Goal: Task Accomplishment & Management: Manage account settings

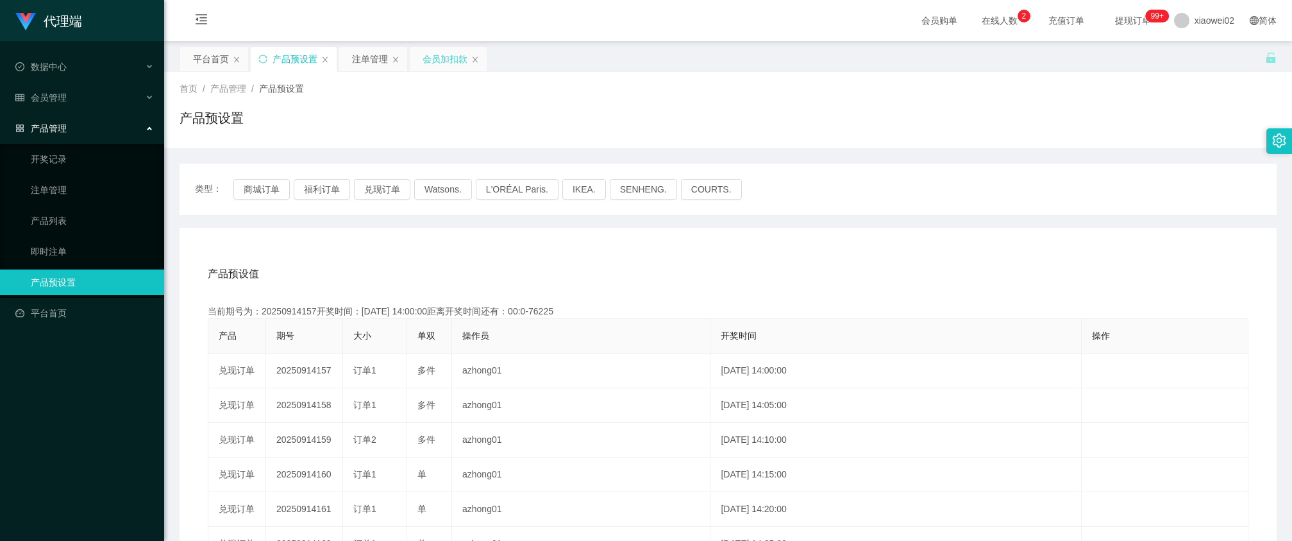
click at [446, 58] on div "会员加扣款" at bounding box center [445, 59] width 45 height 24
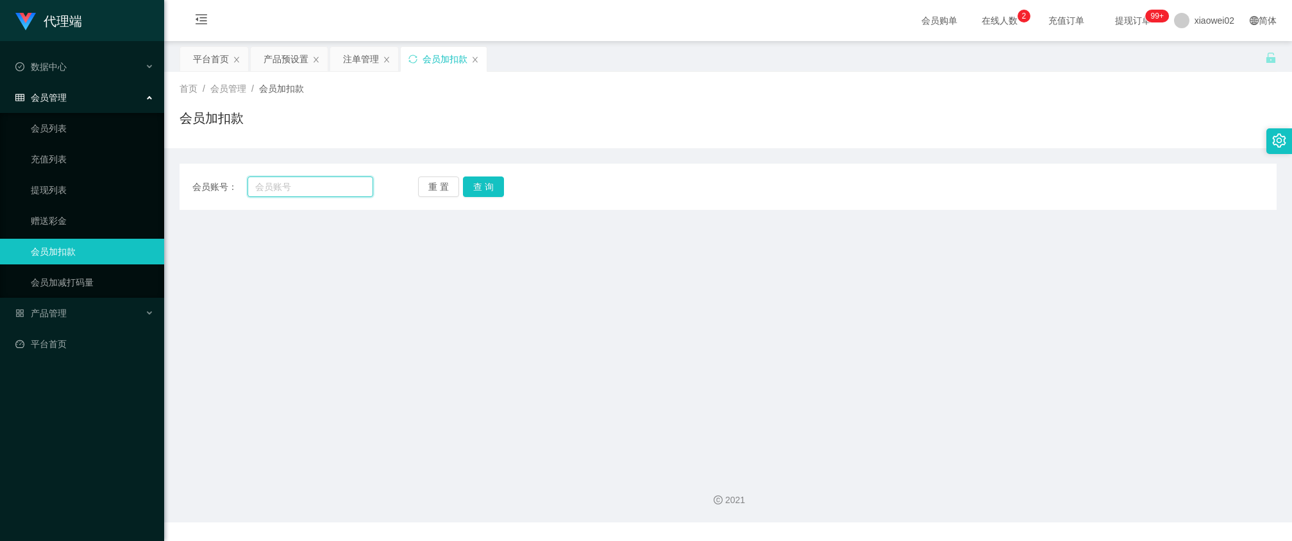
click at [319, 188] on input "text" at bounding box center [310, 186] width 125 height 21
paste input "ttracytai94"
type input "ttracytai94"
click at [486, 183] on button "查 询" at bounding box center [483, 186] width 41 height 21
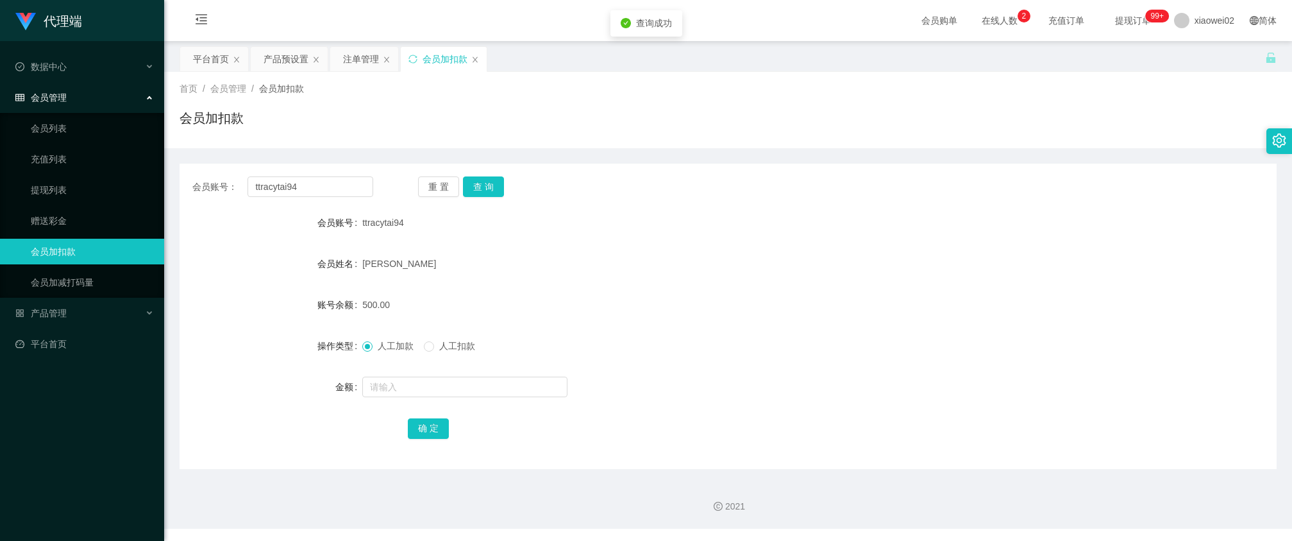
click at [703, 210] on div "ttracytai94" at bounding box center [682, 223] width 640 height 26
click at [279, 60] on div "产品预设置" at bounding box center [286, 59] width 45 height 24
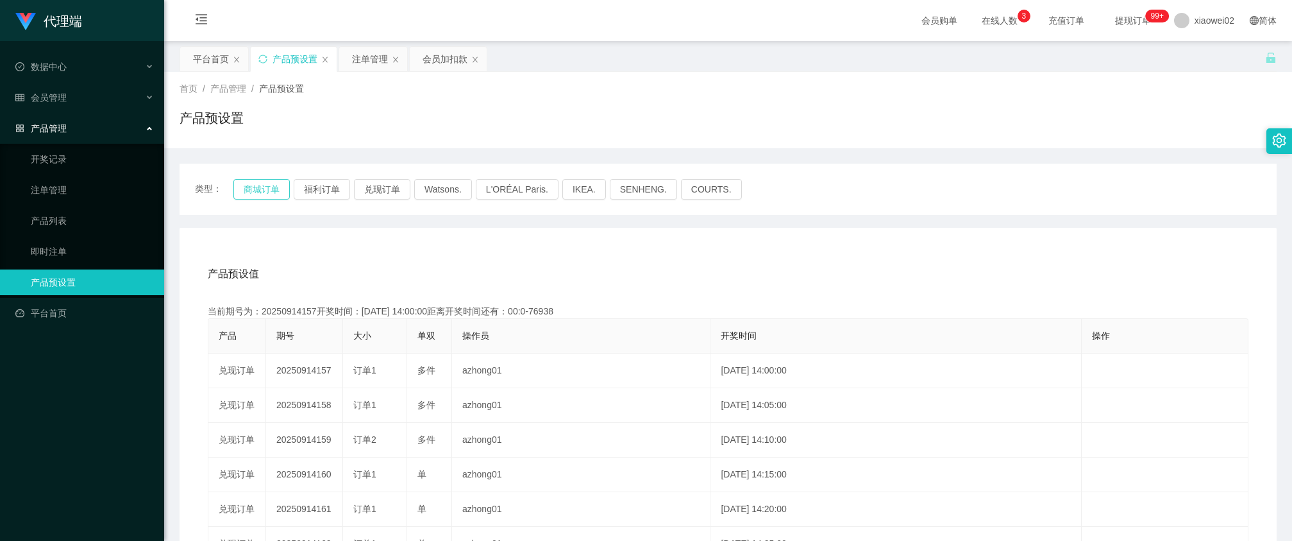
click at [273, 197] on button "商城订单" at bounding box center [261, 189] width 56 height 21
click at [1202, 24] on span "xiaowei02" at bounding box center [1215, 20] width 40 height 41
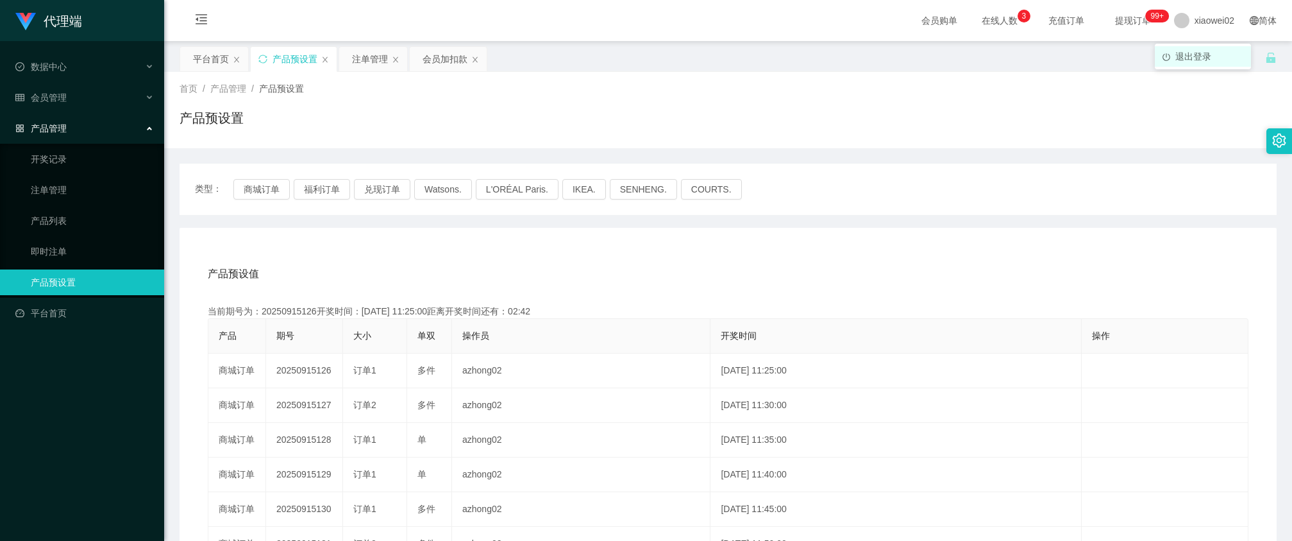
click at [1206, 55] on span "退出登录" at bounding box center [1193, 56] width 36 height 10
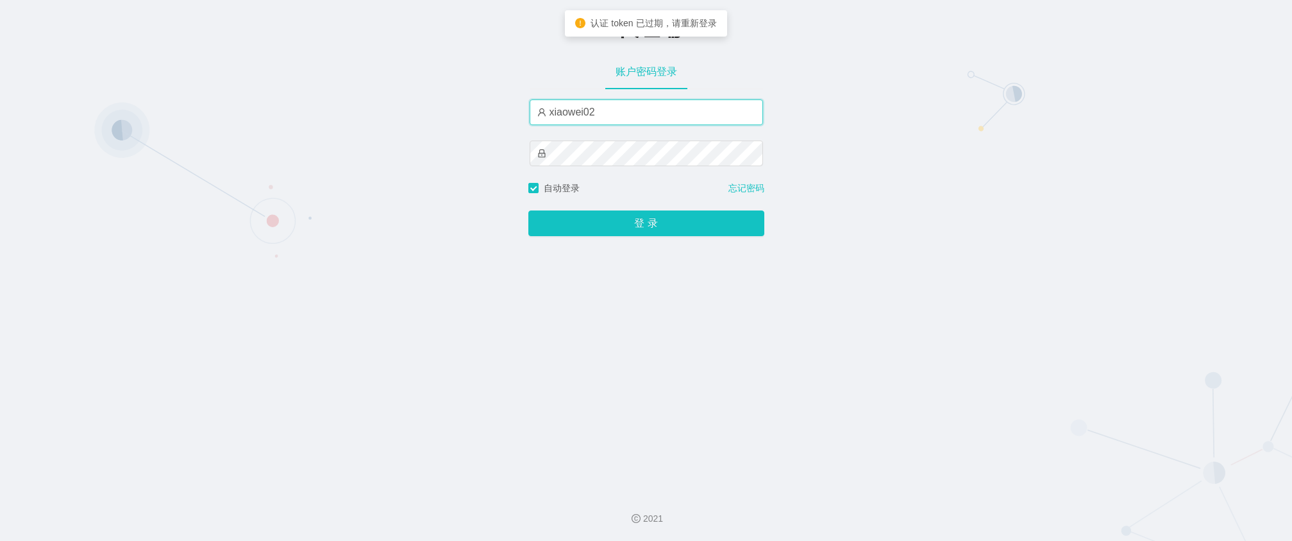
click at [624, 117] on input "xiaowei02" at bounding box center [646, 112] width 233 height 26
type input "xiaowei03"
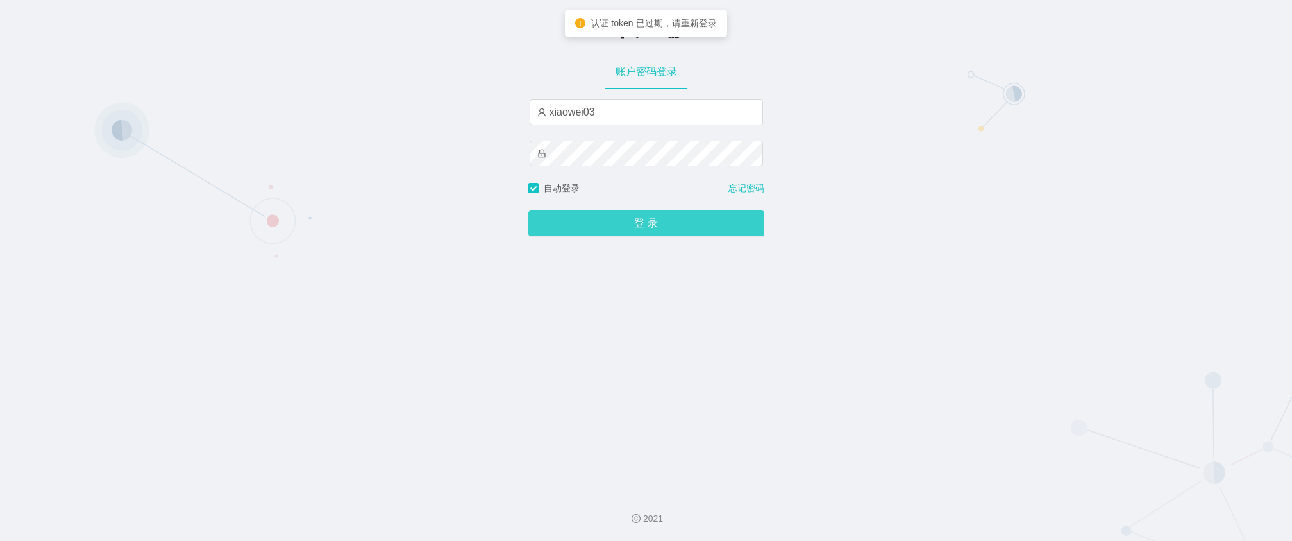
click at [621, 216] on button "登 录" at bounding box center [646, 223] width 236 height 26
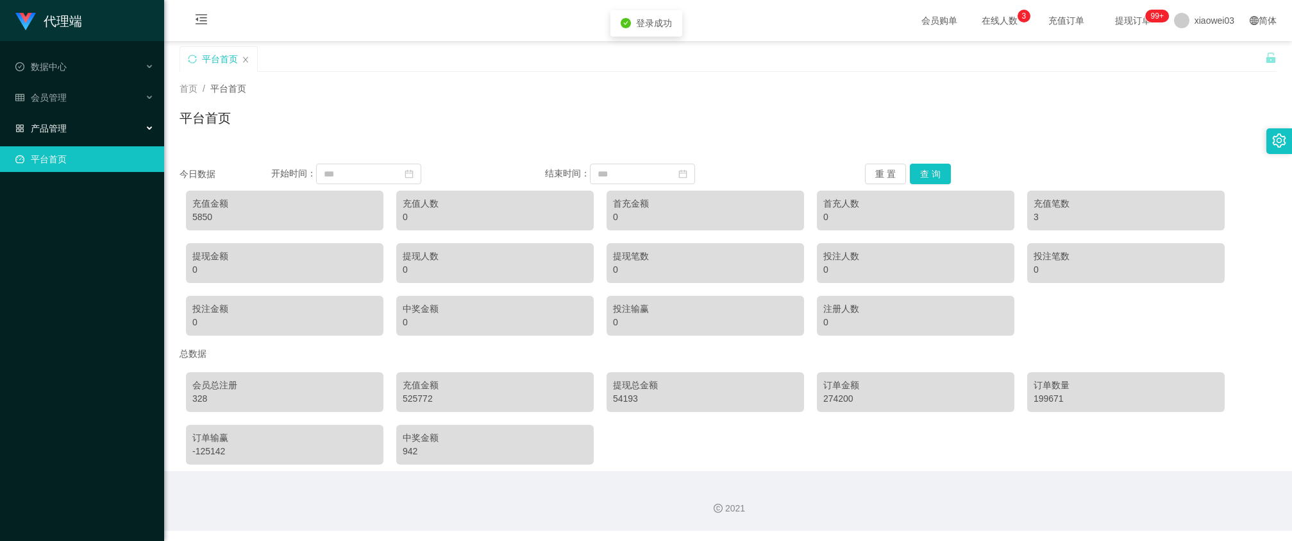
click at [105, 121] on div "产品管理" at bounding box center [82, 128] width 164 height 26
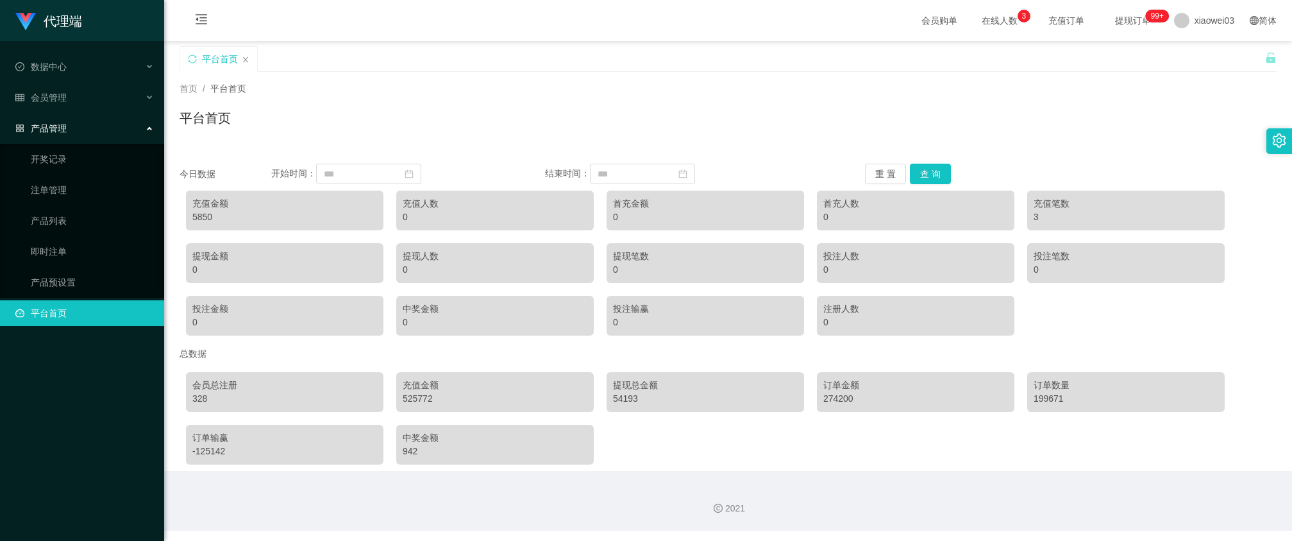
click at [407, 109] on div "平台首页" at bounding box center [728, 122] width 1097 height 29
click at [85, 273] on link "产品预设置" at bounding box center [92, 282] width 123 height 26
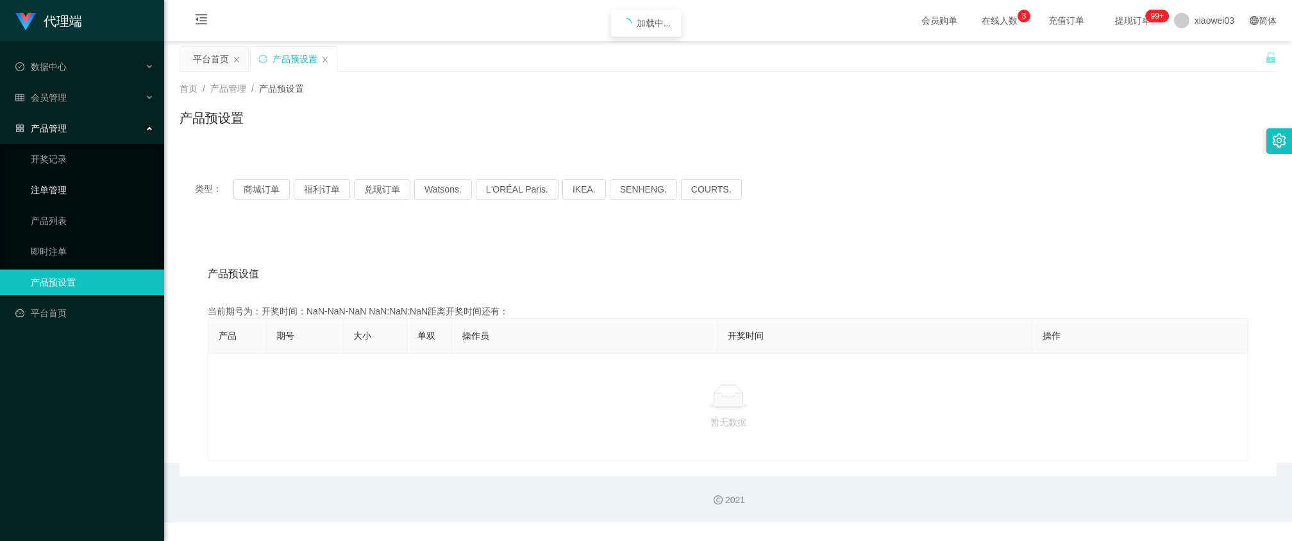
click at [88, 197] on link "注单管理" at bounding box center [92, 190] width 123 height 26
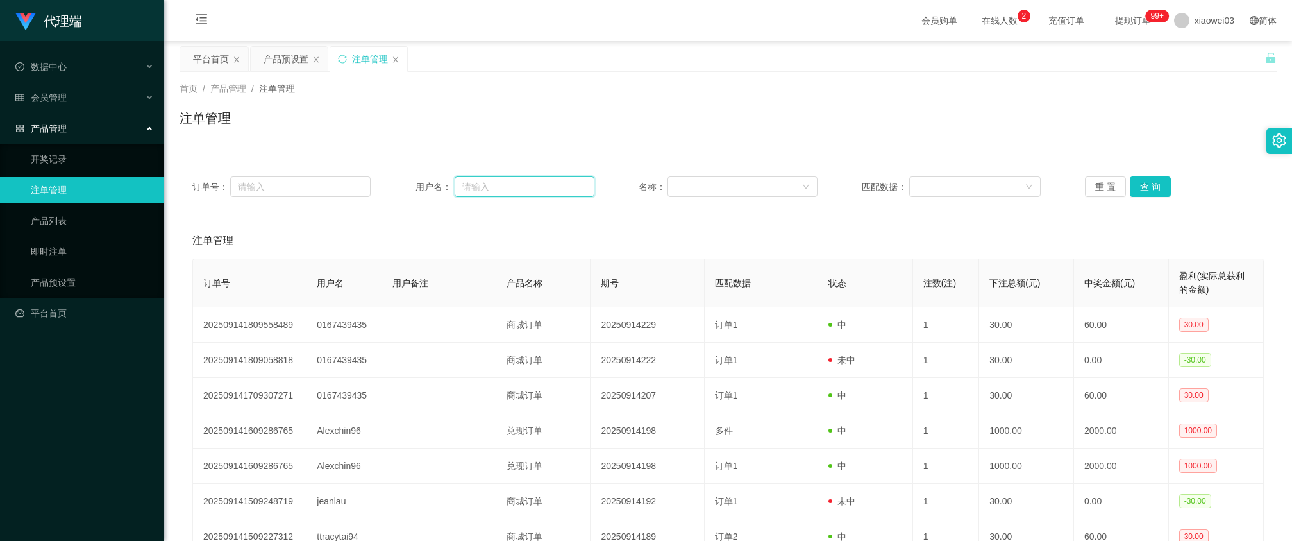
click at [502, 176] on input "text" at bounding box center [525, 186] width 140 height 21
paste input "ttracytai94"
type input "ttracytai94"
click at [1135, 186] on button "查 询" at bounding box center [1150, 186] width 41 height 21
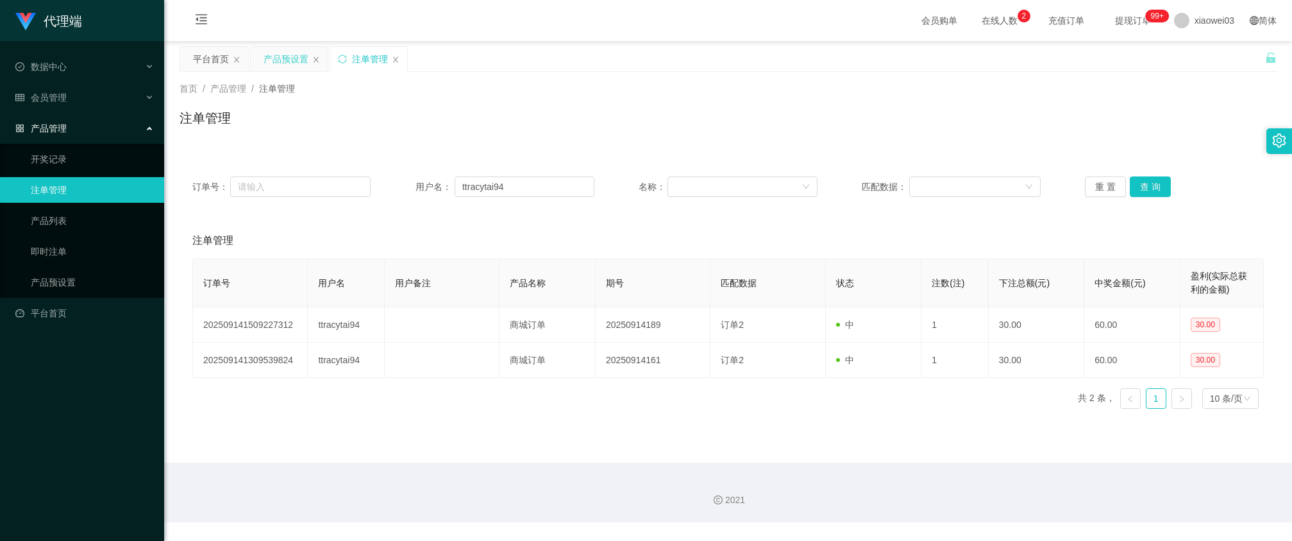
click at [276, 64] on div "产品预设置" at bounding box center [286, 59] width 45 height 24
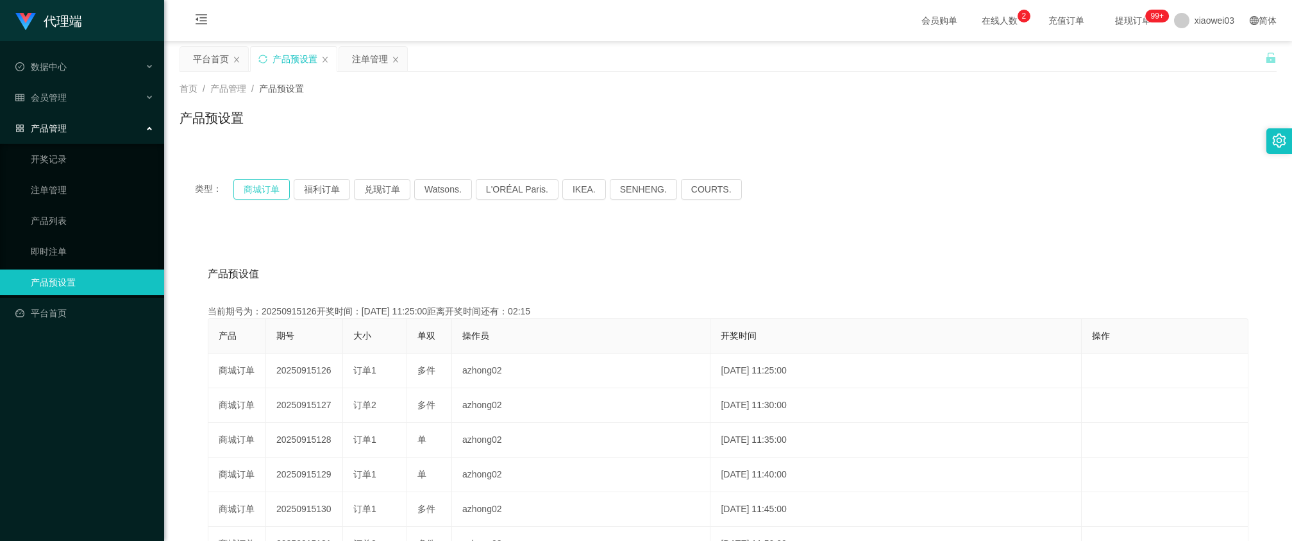
click at [262, 190] on button "商城订单" at bounding box center [261, 189] width 56 height 21
click at [274, 190] on button "商城订单" at bounding box center [261, 189] width 56 height 21
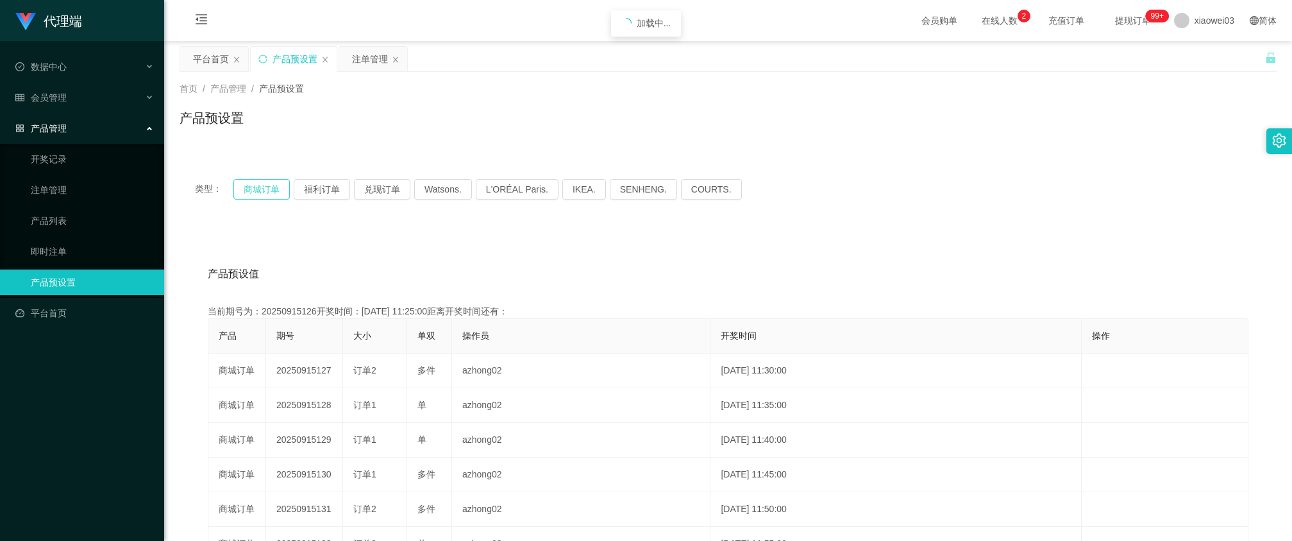
click at [274, 190] on button "商城订单" at bounding box center [261, 189] width 56 height 21
type button "k3wph"
